Goal: Use online tool/utility: Utilize a website feature to perform a specific function

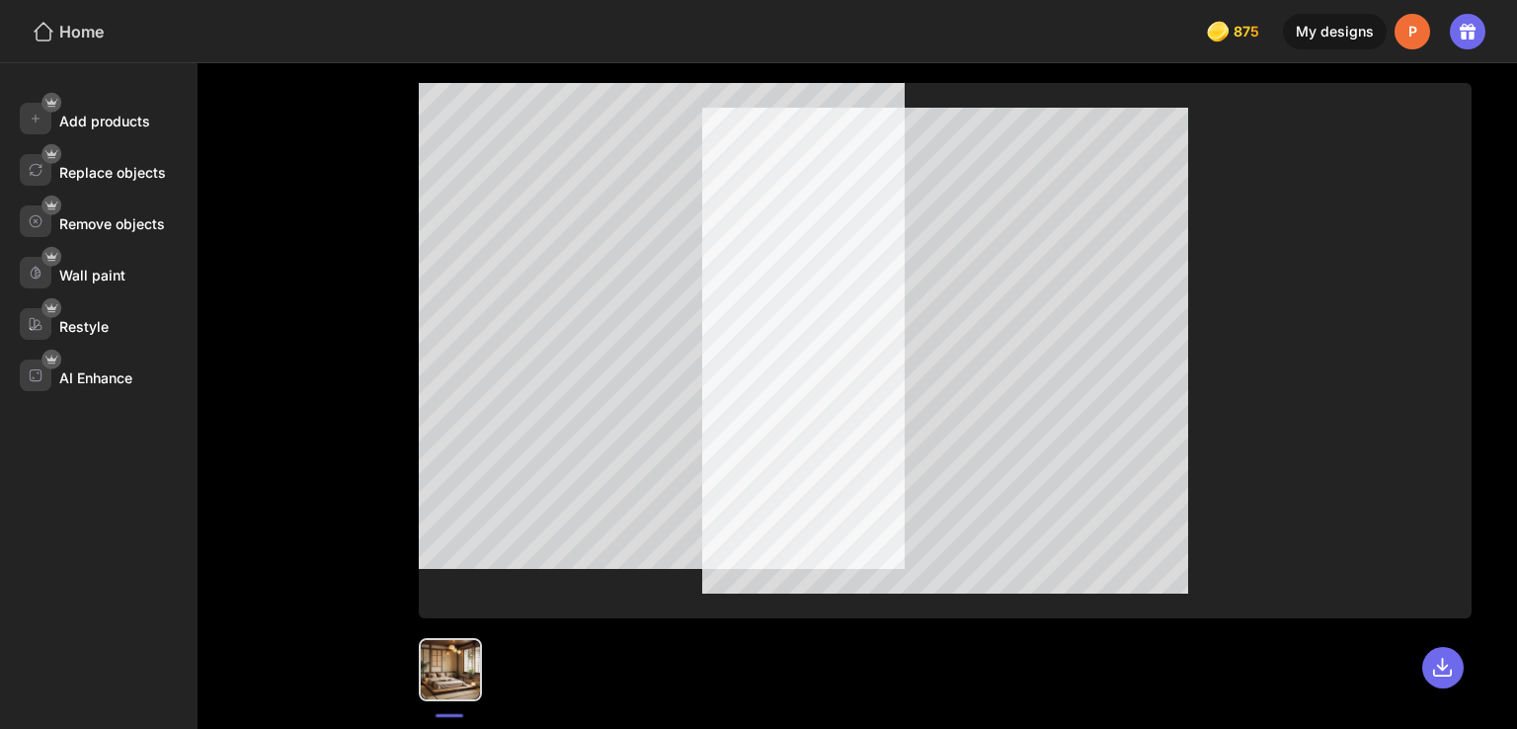
click at [59, 40] on div "Home" at bounding box center [68, 32] width 72 height 24
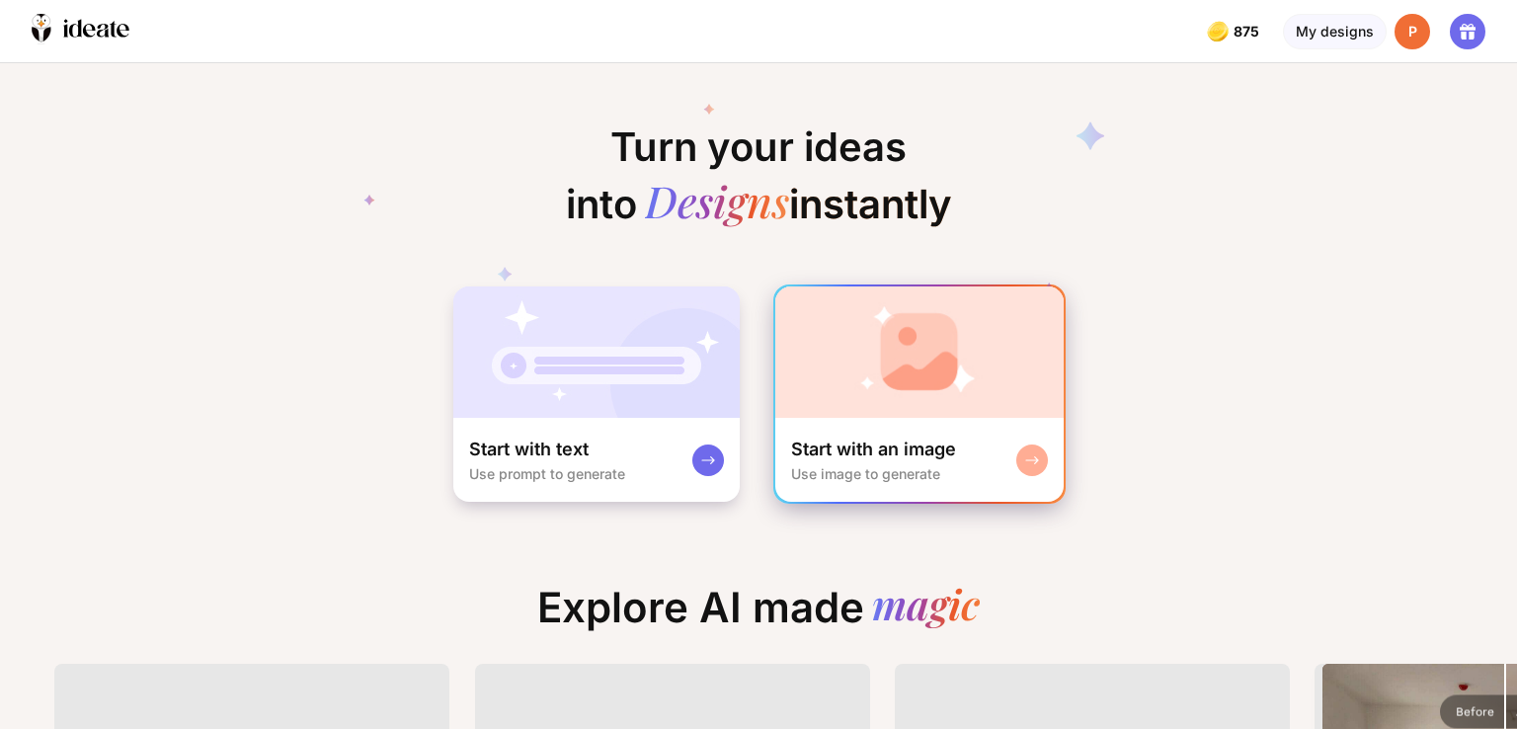
click at [913, 363] on img at bounding box center [919, 351] width 288 height 131
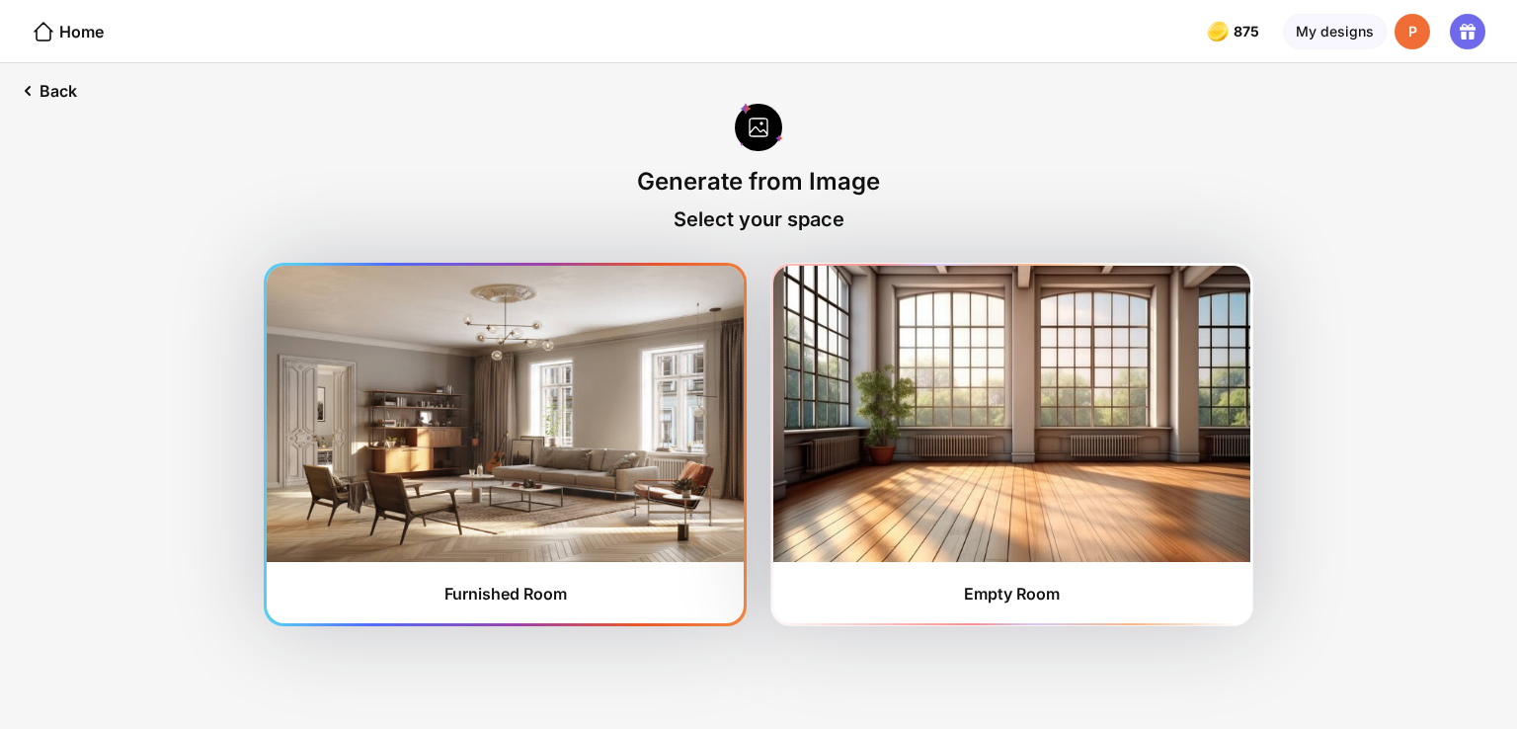
click at [553, 372] on img at bounding box center [505, 414] width 477 height 296
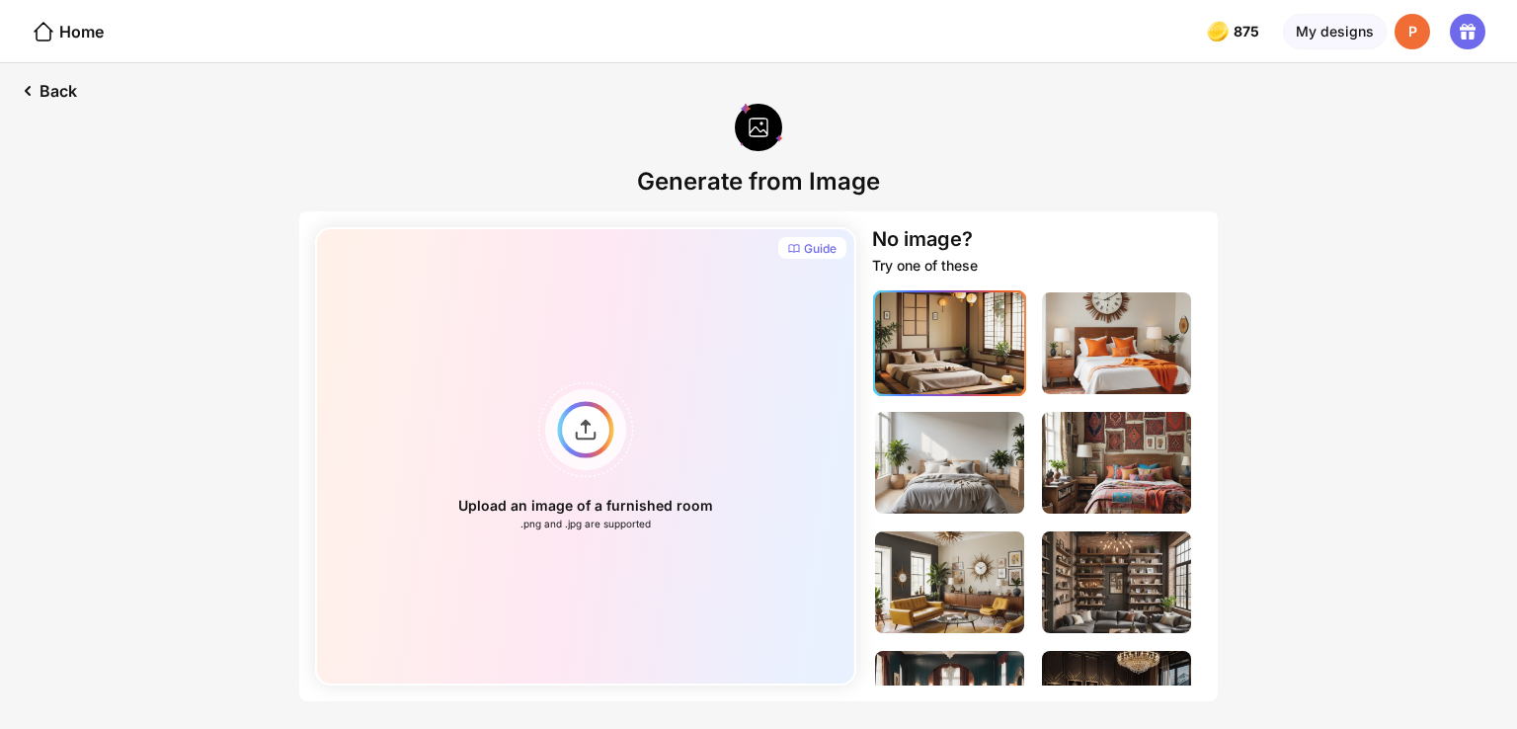
click at [984, 362] on img at bounding box center [949, 343] width 149 height 102
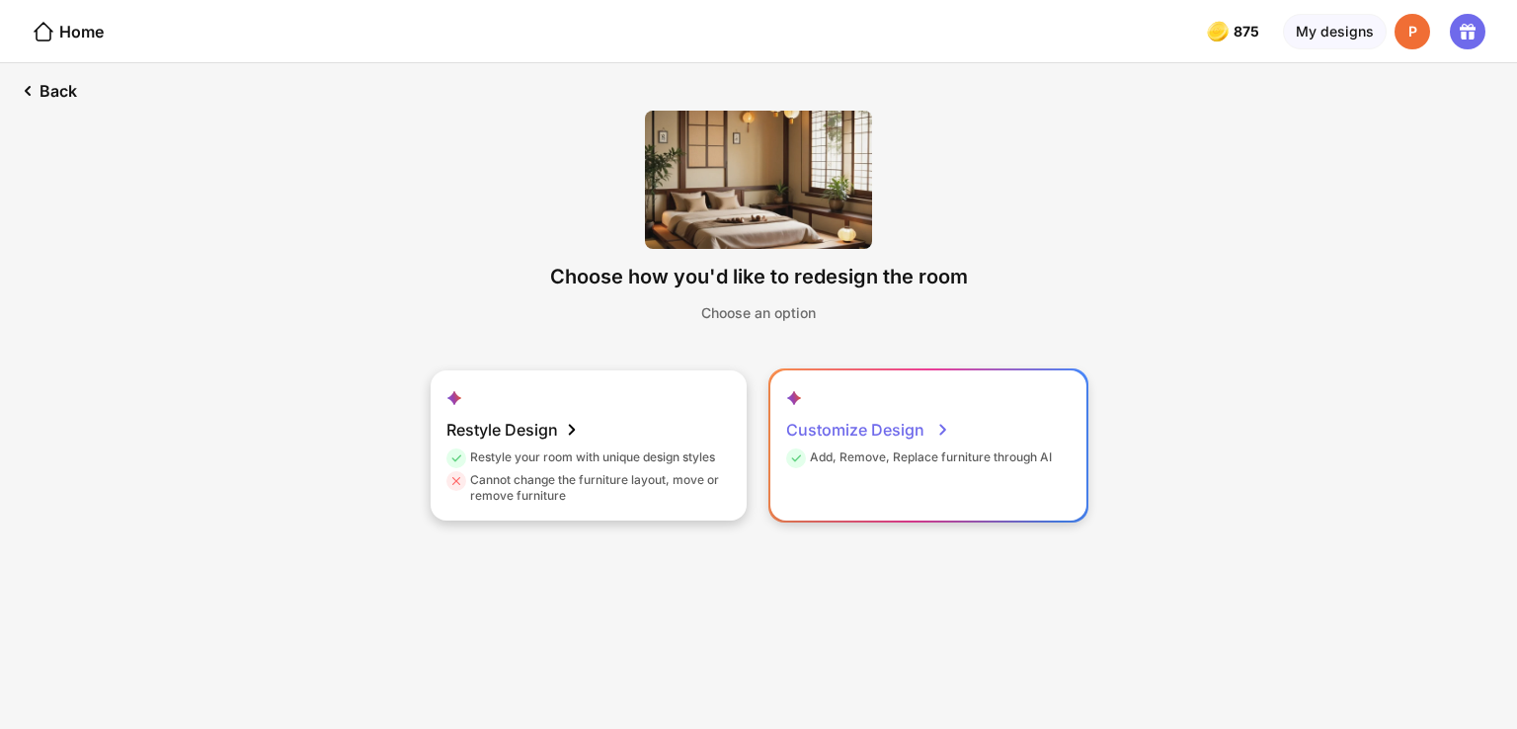
click at [787, 437] on div "Customize Design" at bounding box center [868, 430] width 164 height 40
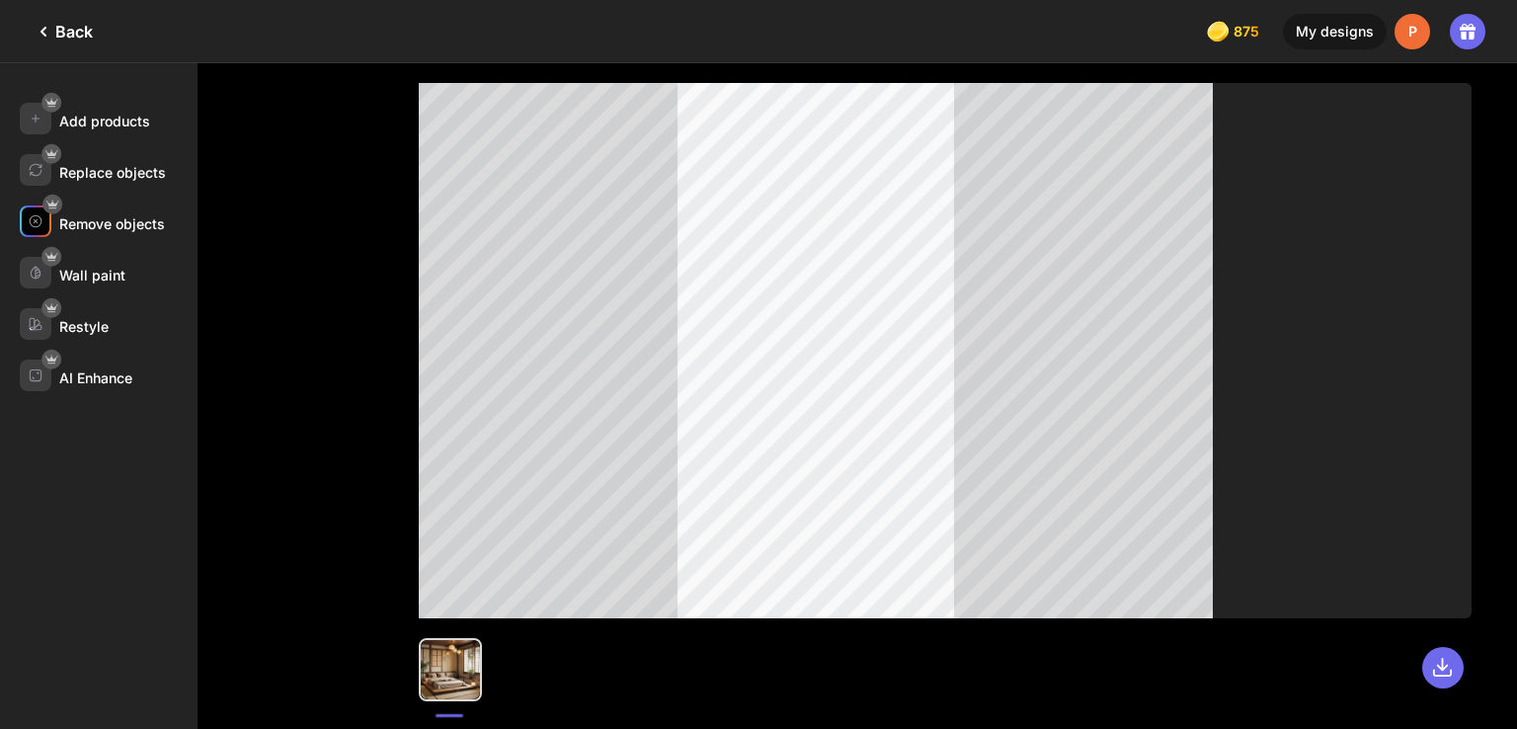
click at [74, 215] on div "Remove objects" at bounding box center [112, 223] width 106 height 17
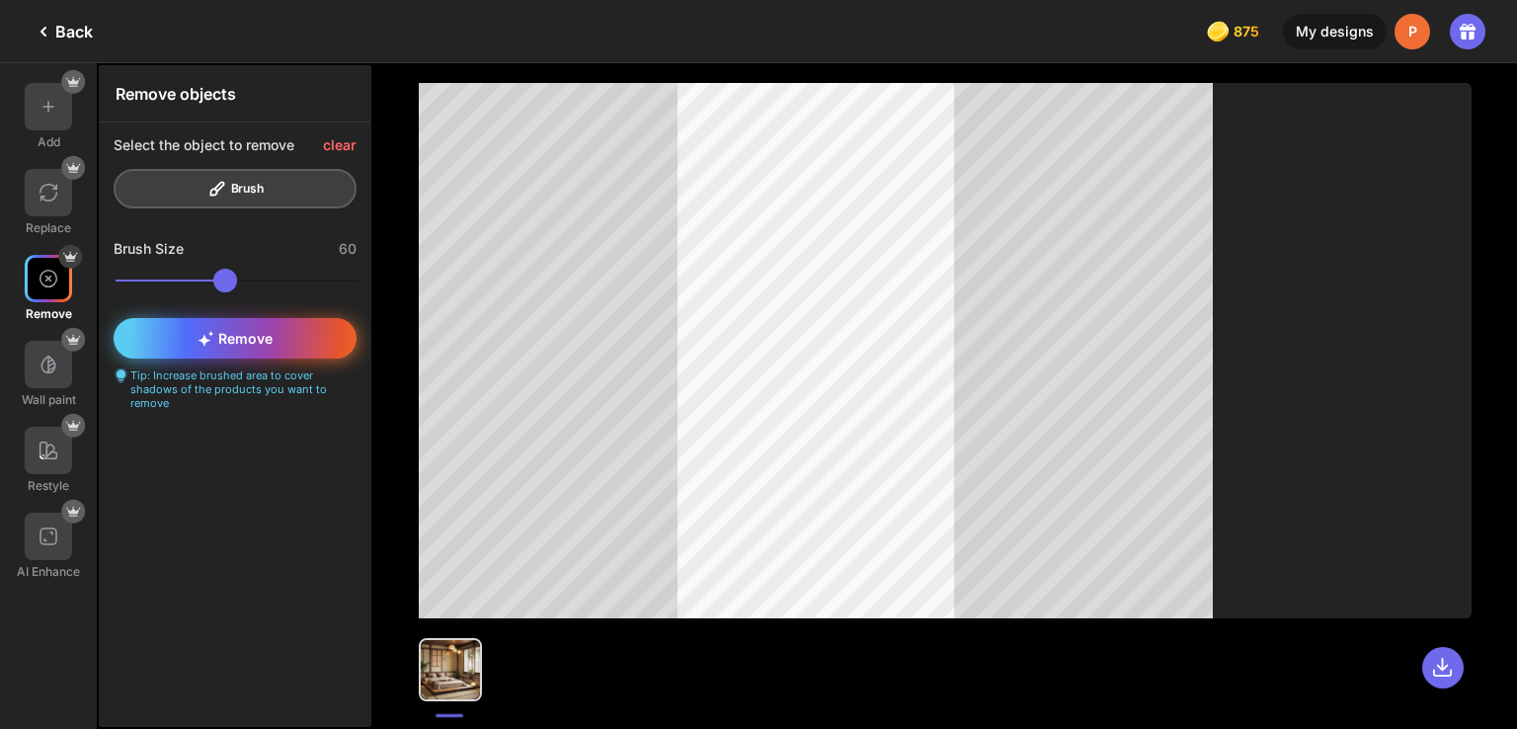
click at [300, 325] on div "Remove" at bounding box center [235, 338] width 243 height 40
